Goal: Task Accomplishment & Management: Complete application form

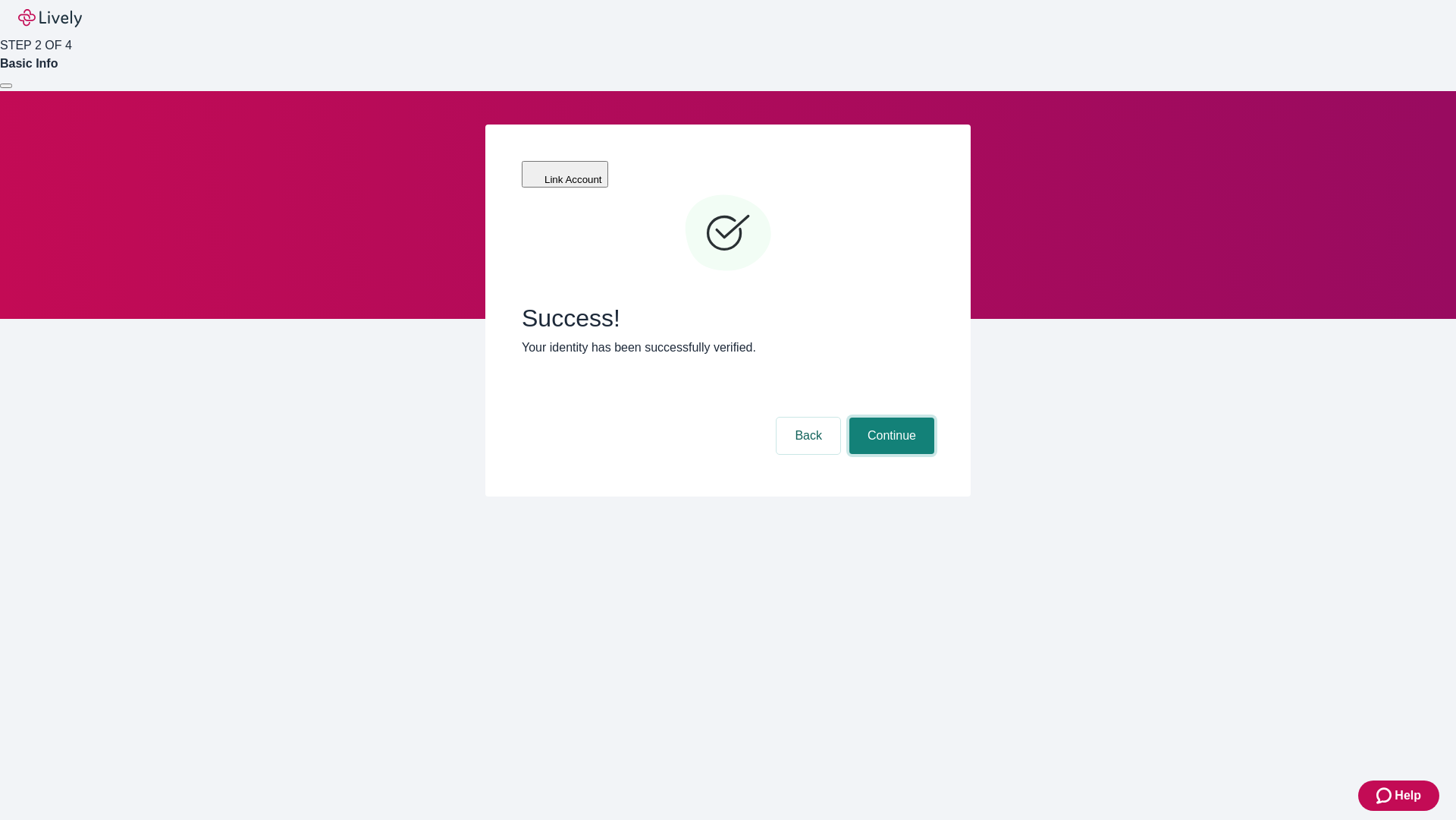
click at [890, 418] on button "Continue" at bounding box center [892, 436] width 85 height 37
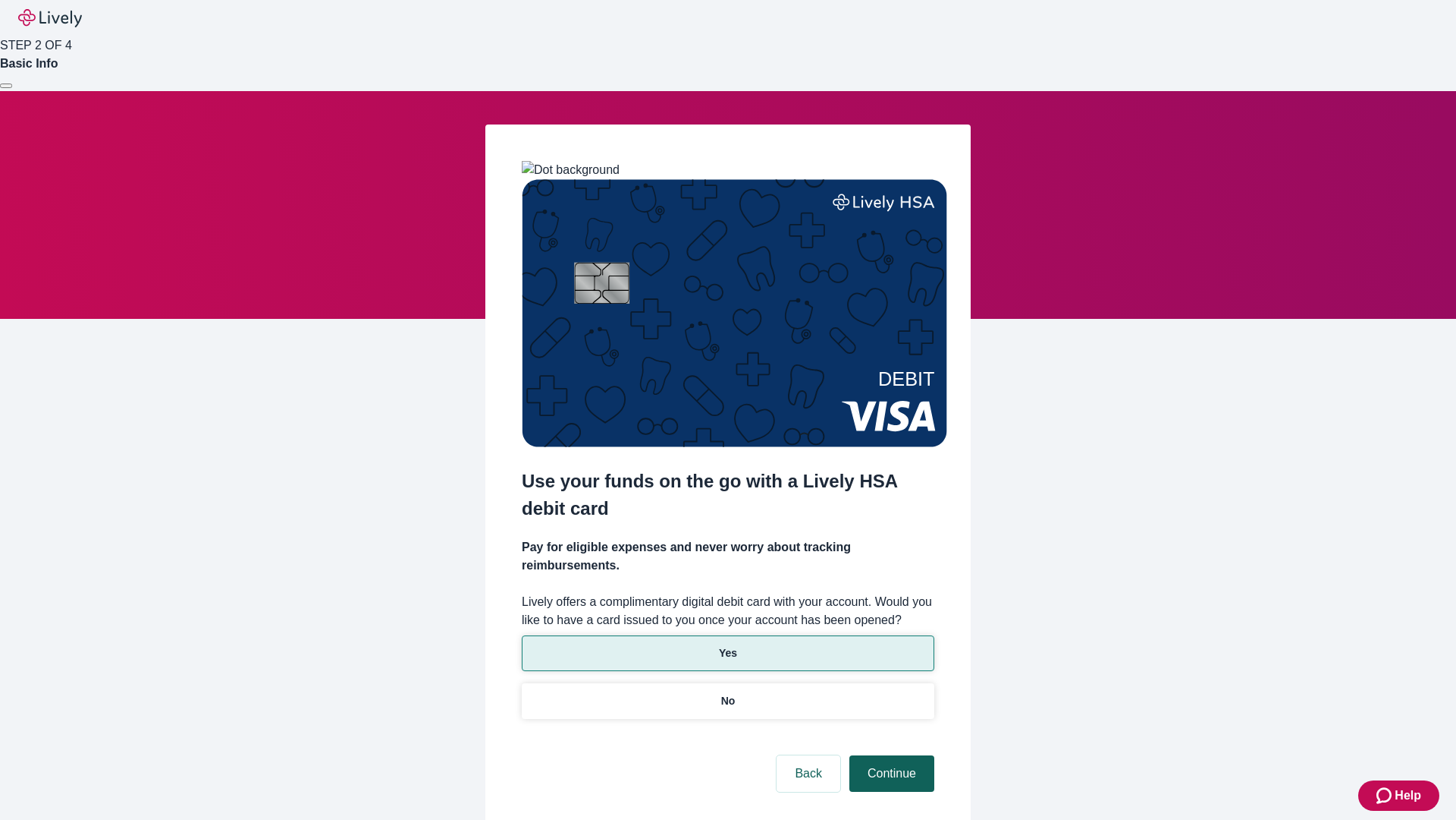
click at [728, 693] on p "No" at bounding box center [728, 700] width 15 height 16
click at [890, 755] on button "Continue" at bounding box center [892, 773] width 85 height 37
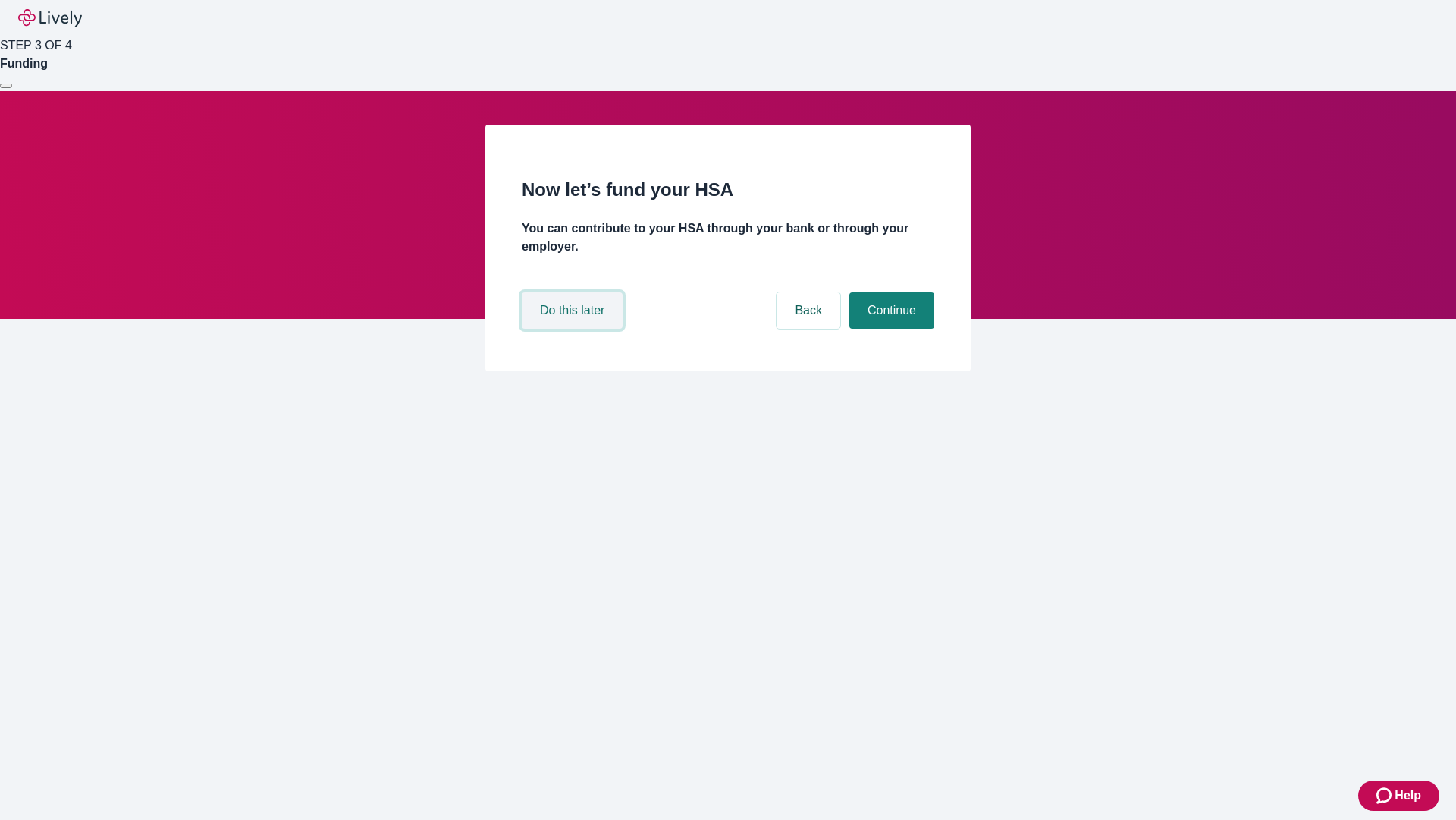
click at [574, 329] on button "Do this later" at bounding box center [572, 310] width 101 height 37
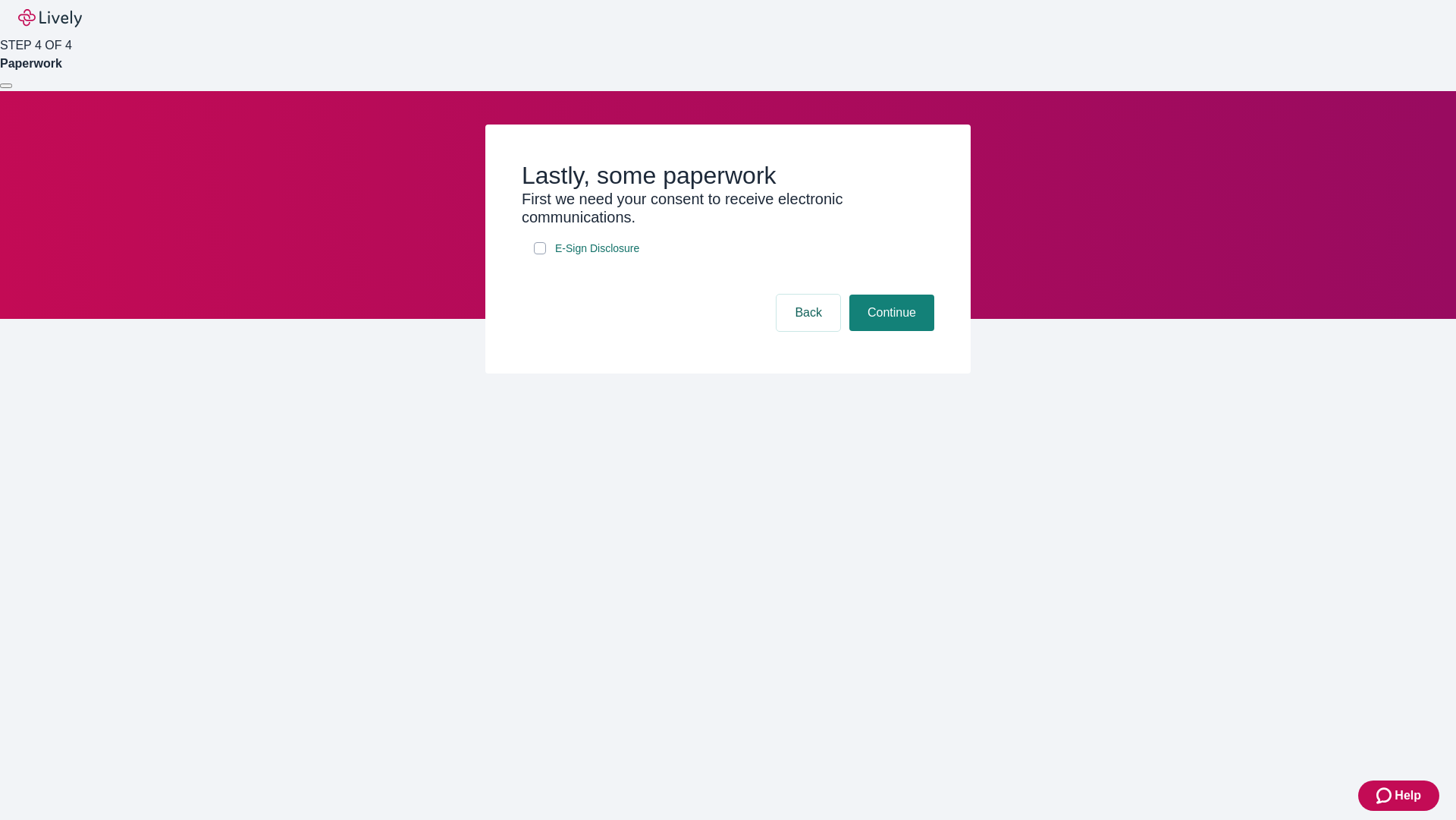
click at [540, 254] on input "E-Sign Disclosure" at bounding box center [540, 248] width 12 height 12
checkbox input "true"
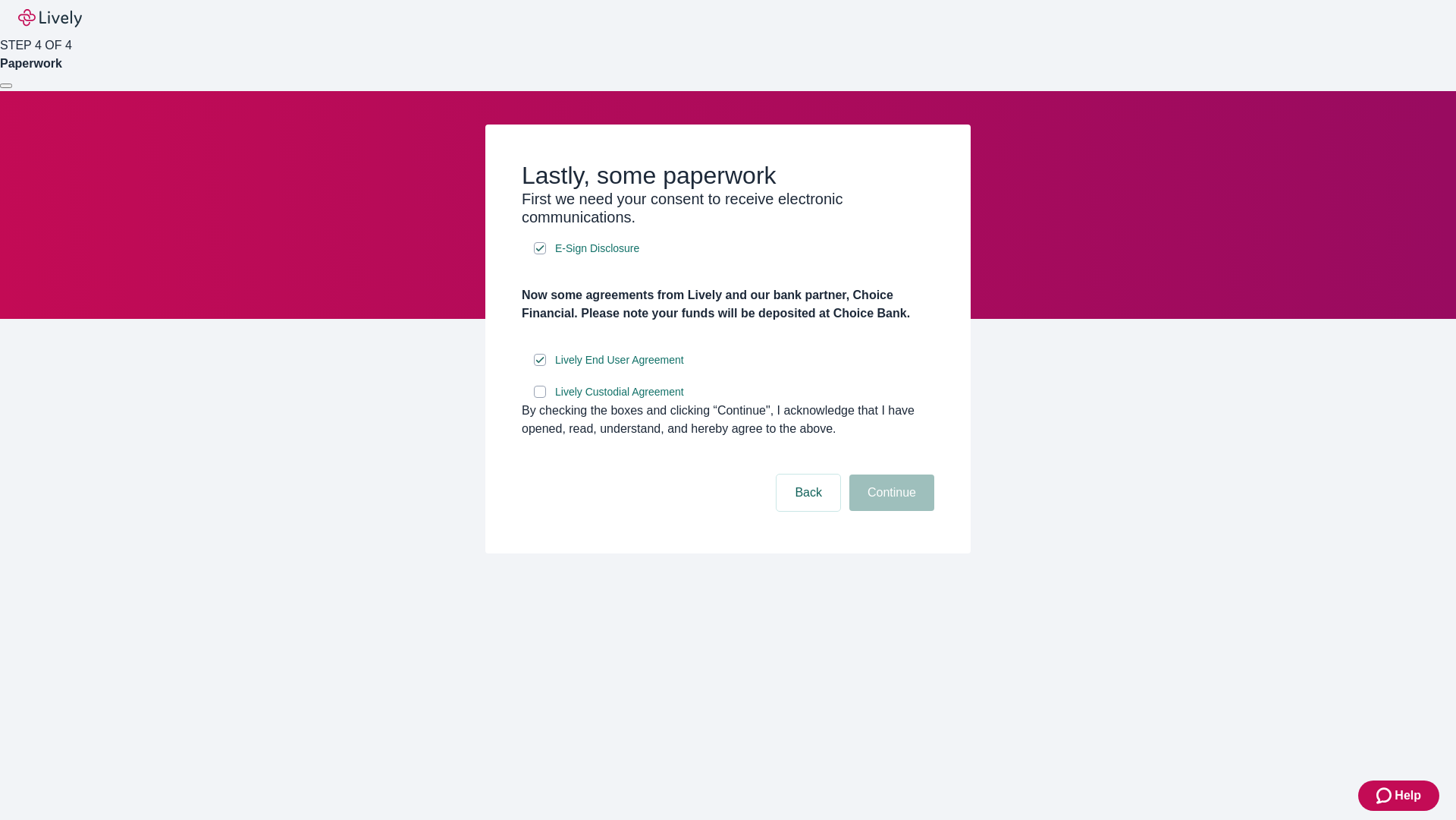
click at [540, 398] on input "Lively Custodial Agreement" at bounding box center [540, 392] width 12 height 12
checkbox input "true"
click at [890, 510] on button "Continue" at bounding box center [892, 493] width 85 height 37
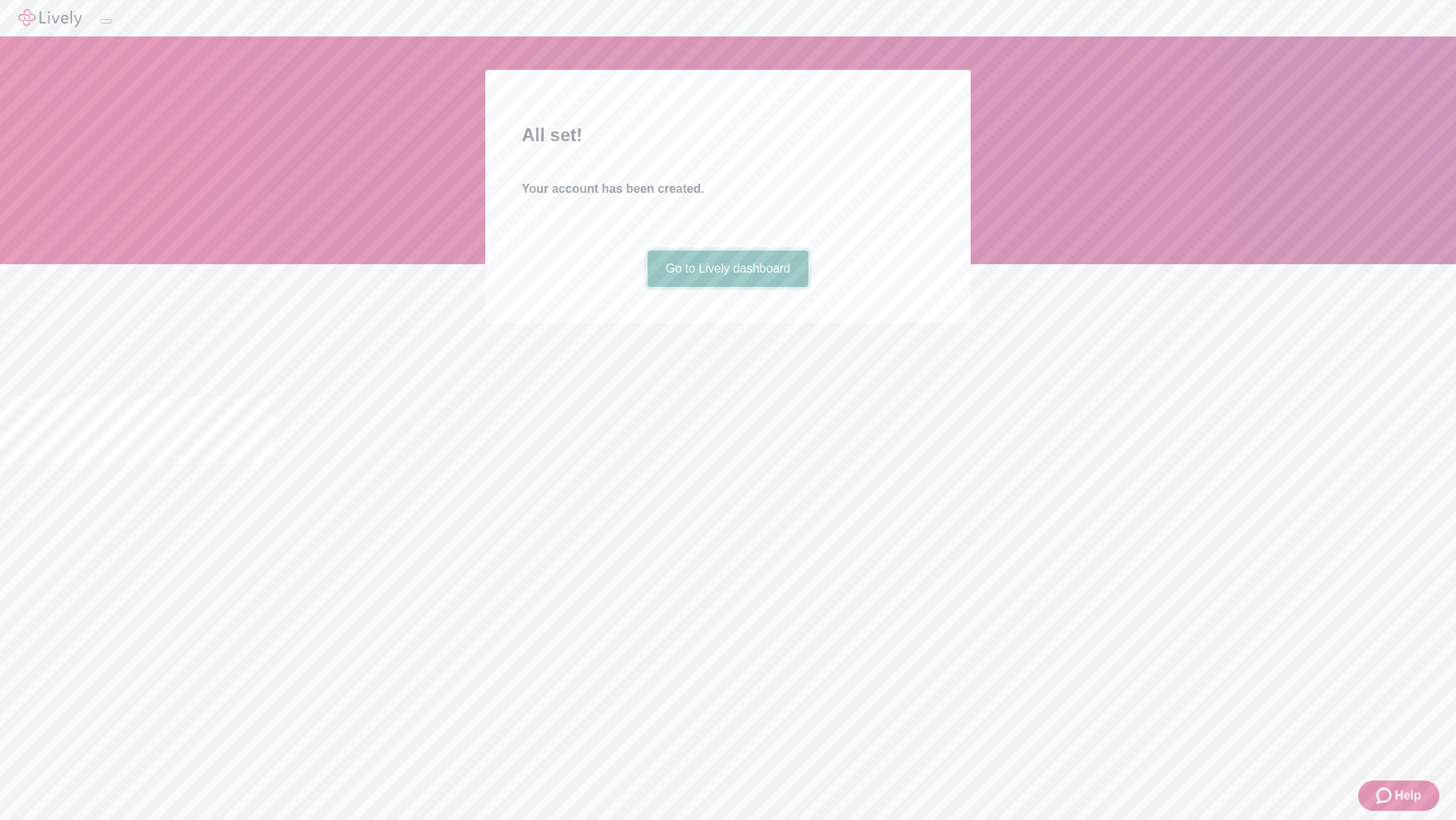
click at [728, 287] on link "Go to Lively dashboard" at bounding box center [728, 269] width 162 height 37
